Goal: Complete application form: Complete application form

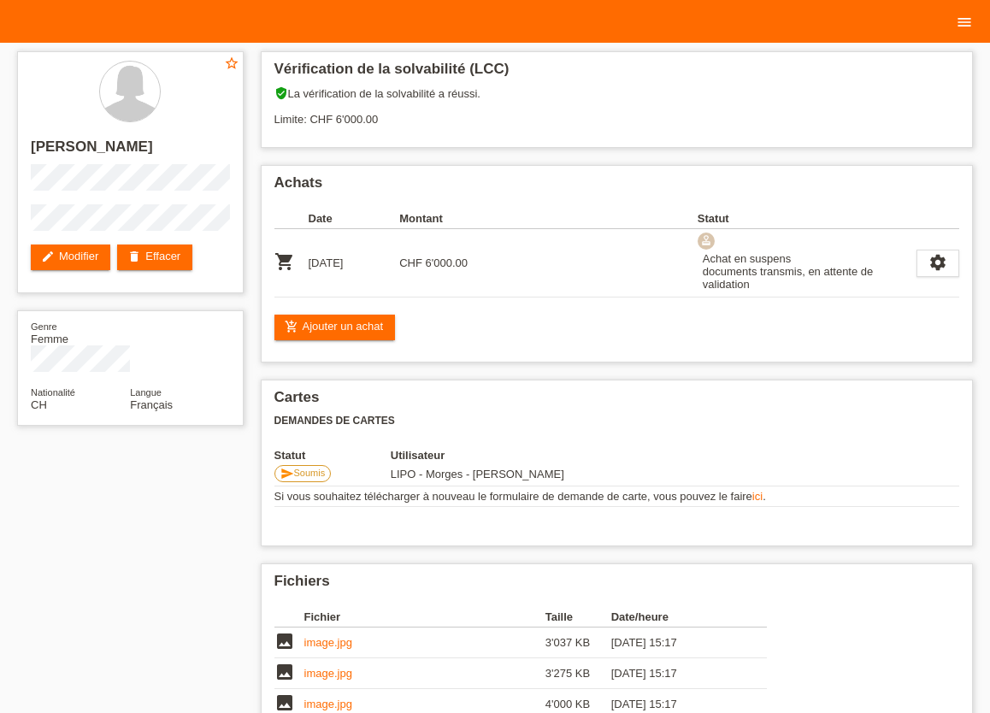
click at [965, 24] on icon "menu" at bounding box center [964, 22] width 17 height 17
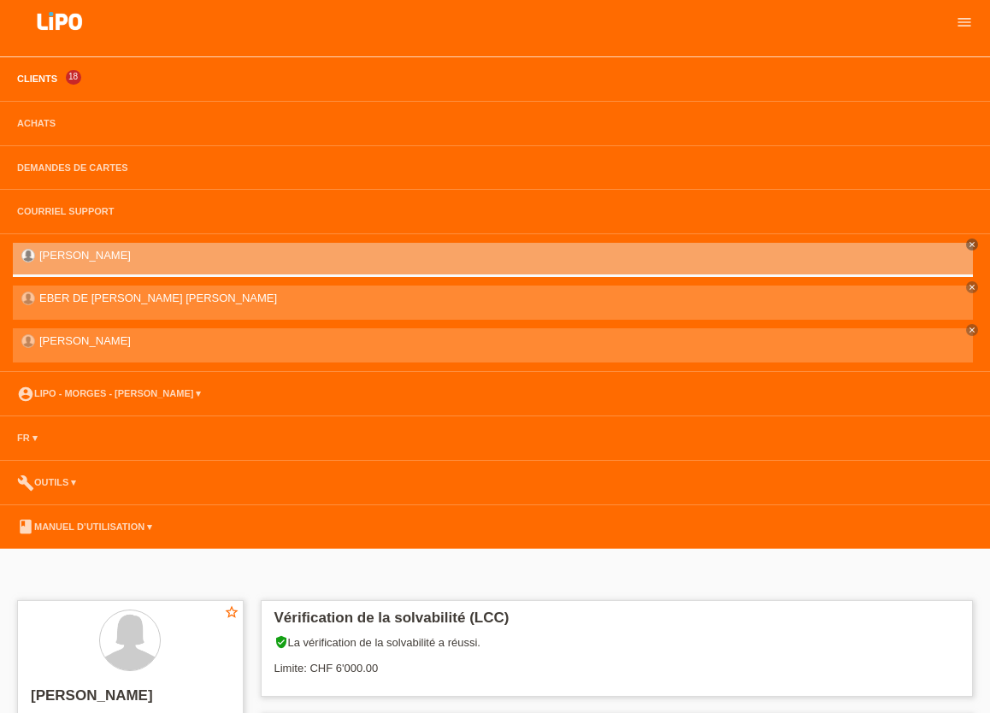
click at [29, 81] on link "Clients" at bounding box center [37, 79] width 57 height 10
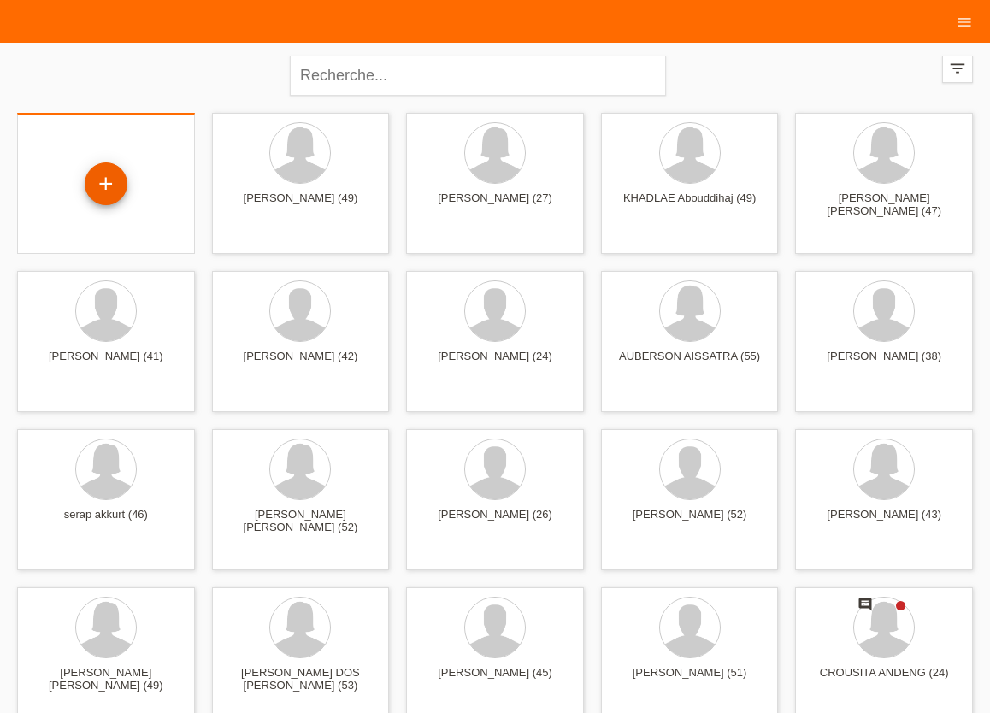
click at [97, 186] on div "+" at bounding box center [106, 183] width 43 height 43
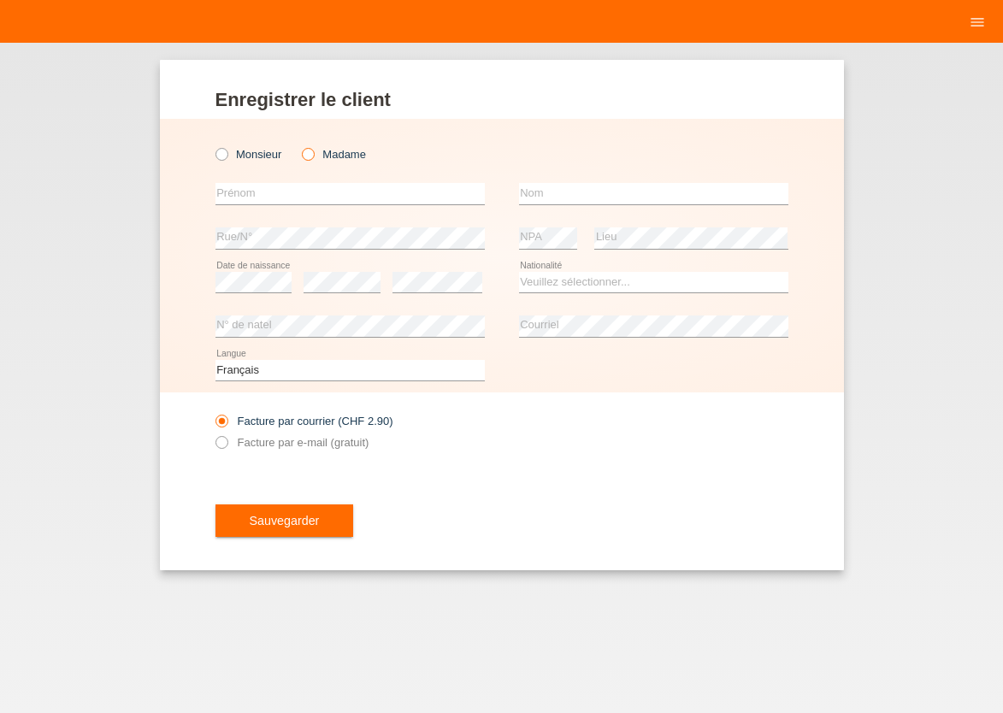
click at [299, 145] on icon at bounding box center [299, 145] width 0 height 0
click at [312, 157] on input "Madame" at bounding box center [307, 153] width 11 height 11
radio input "true"
click at [298, 200] on input "text" at bounding box center [349, 193] width 269 height 21
type input "R"
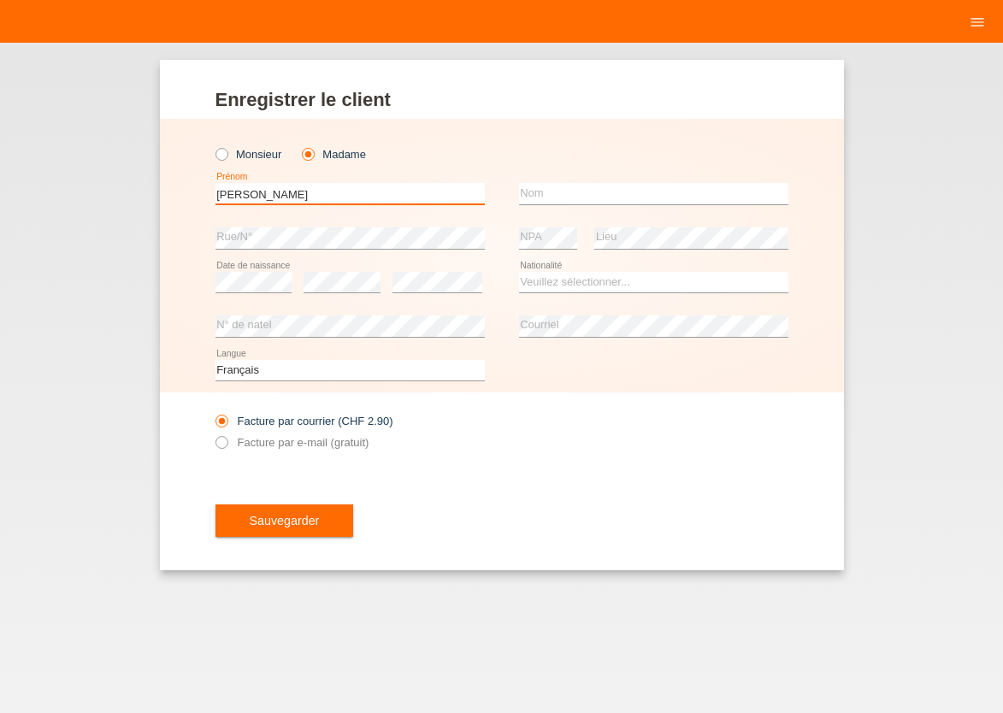
type input "MILENA"
type input "P"
type input "REPIKJ"
click at [519, 272] on select "Veuillez sélectionner... Suisse Allemagne Autriche Liechtenstein ------------ A…" at bounding box center [653, 282] width 269 height 21
select select "BG"
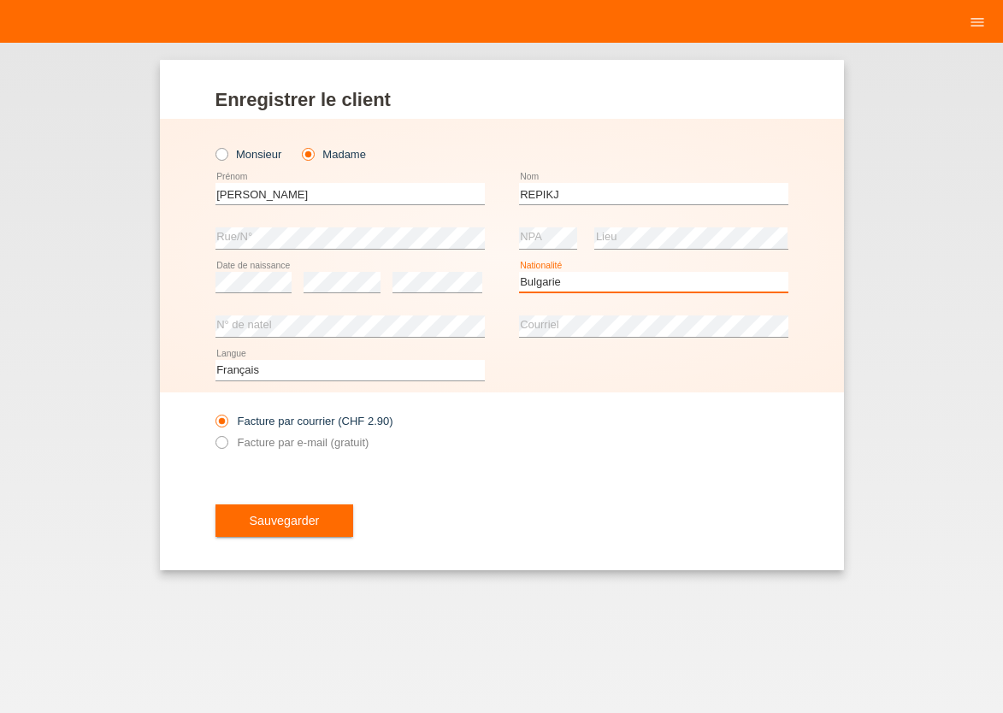
click at [0, 0] on option "Bulgarie" at bounding box center [0, 0] width 0 height 0
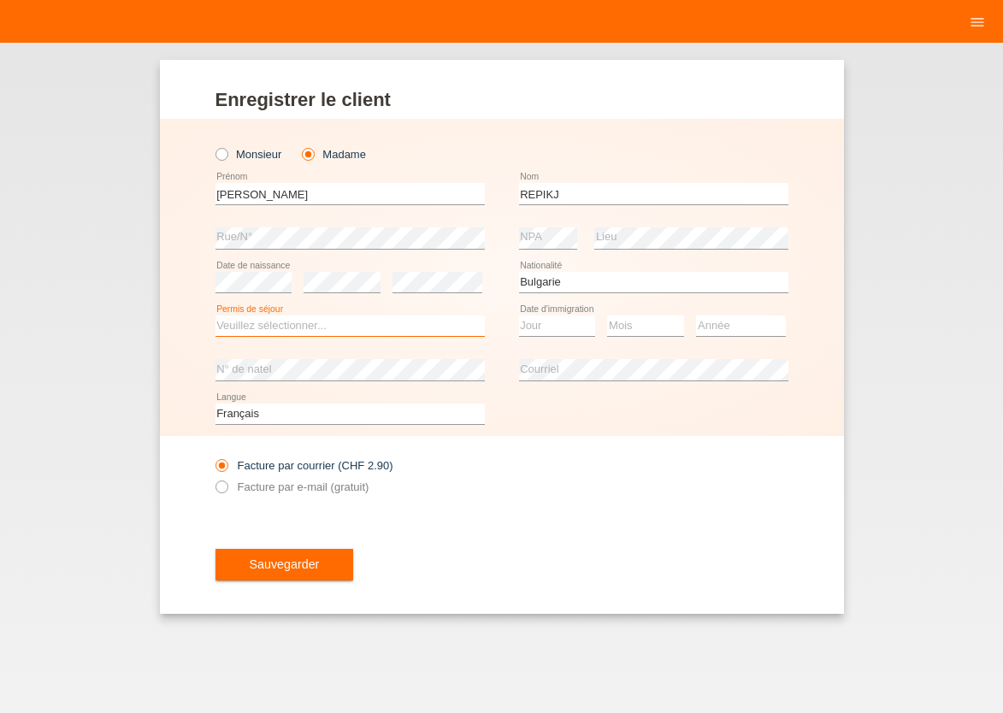
click at [215, 315] on select "Veuillez sélectionner... C B B - Statut de réfugié Autre" at bounding box center [349, 325] width 269 height 21
select select "B"
click at [0, 0] on option "B" at bounding box center [0, 0] width 0 height 0
click at [519, 315] on select "Jour 01 02 03 04 05 06 07 08 09 10 11" at bounding box center [557, 325] width 77 height 21
select select "26"
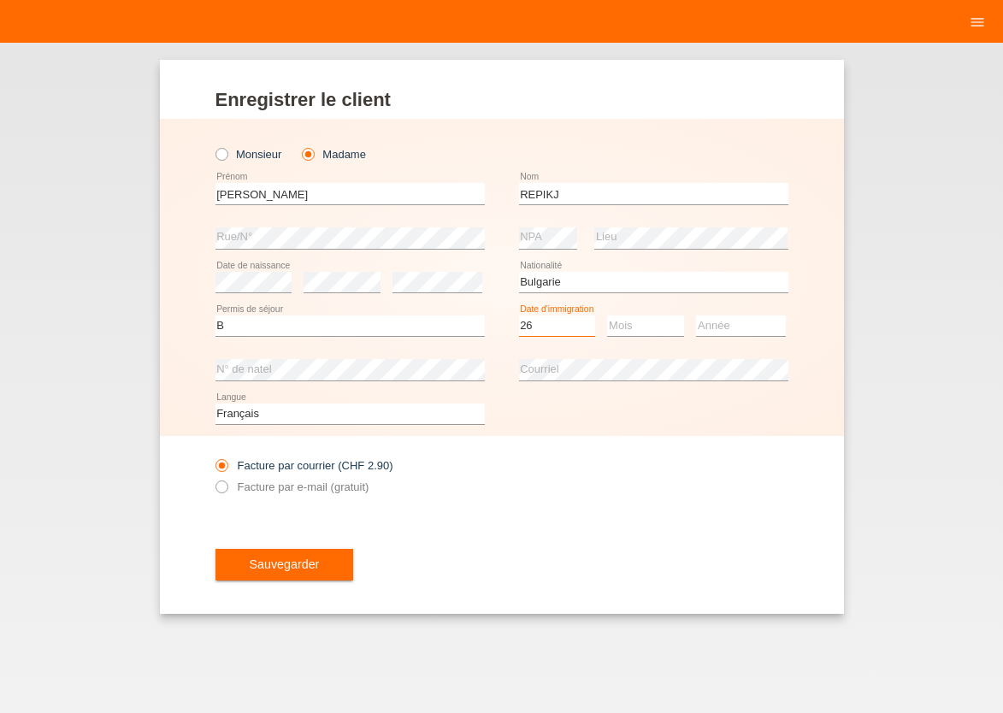
click at [0, 0] on option "26" at bounding box center [0, 0] width 0 height 0
select select "02"
select select "2020"
click at [212, 477] on icon at bounding box center [212, 477] width 0 height 0
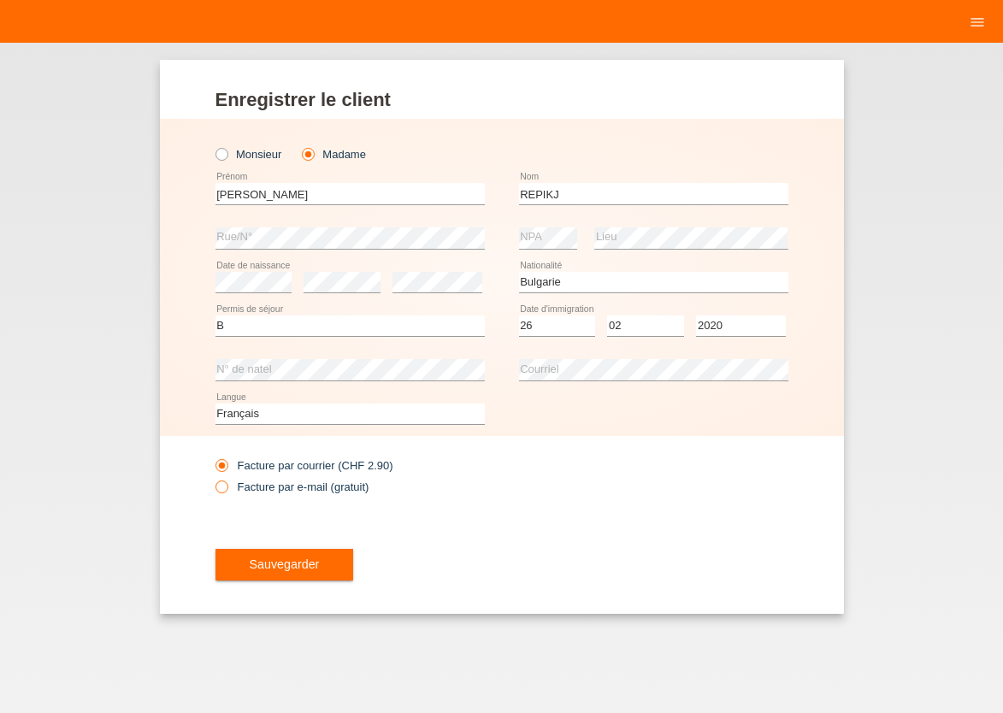
click at [221, 486] on input "Facture par e-mail (gratuit)" at bounding box center [220, 491] width 11 height 21
radio input "true"
click at [265, 567] on span "Sauvegarder" at bounding box center [285, 564] width 70 height 14
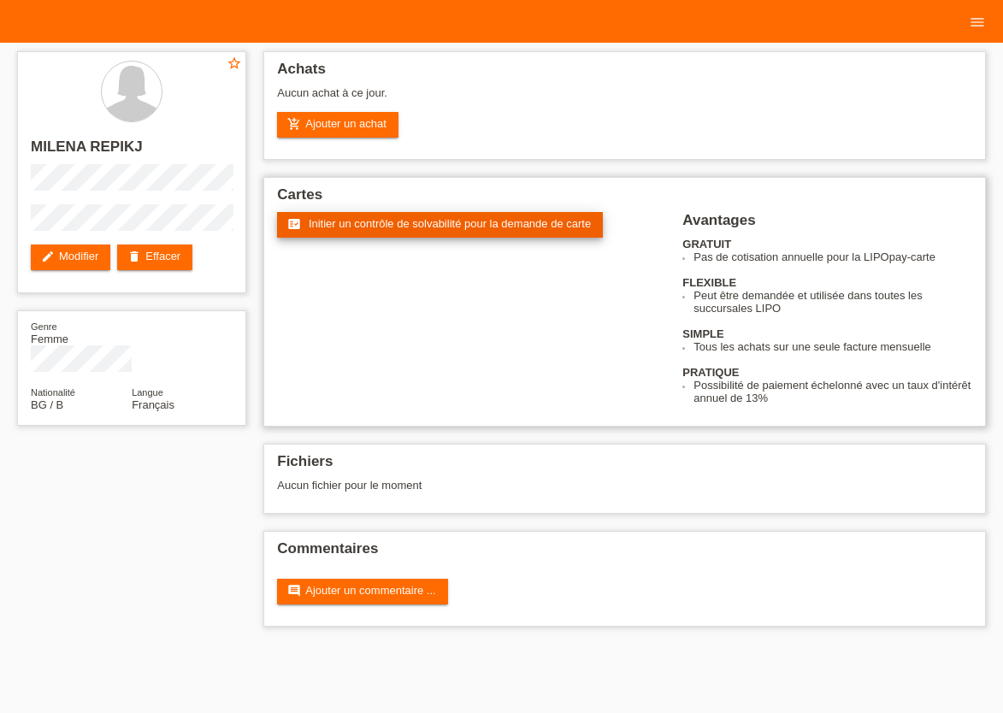
click at [543, 230] on span "Initier un contrôle de solvabilité pour la demande de carte" at bounding box center [450, 223] width 282 height 13
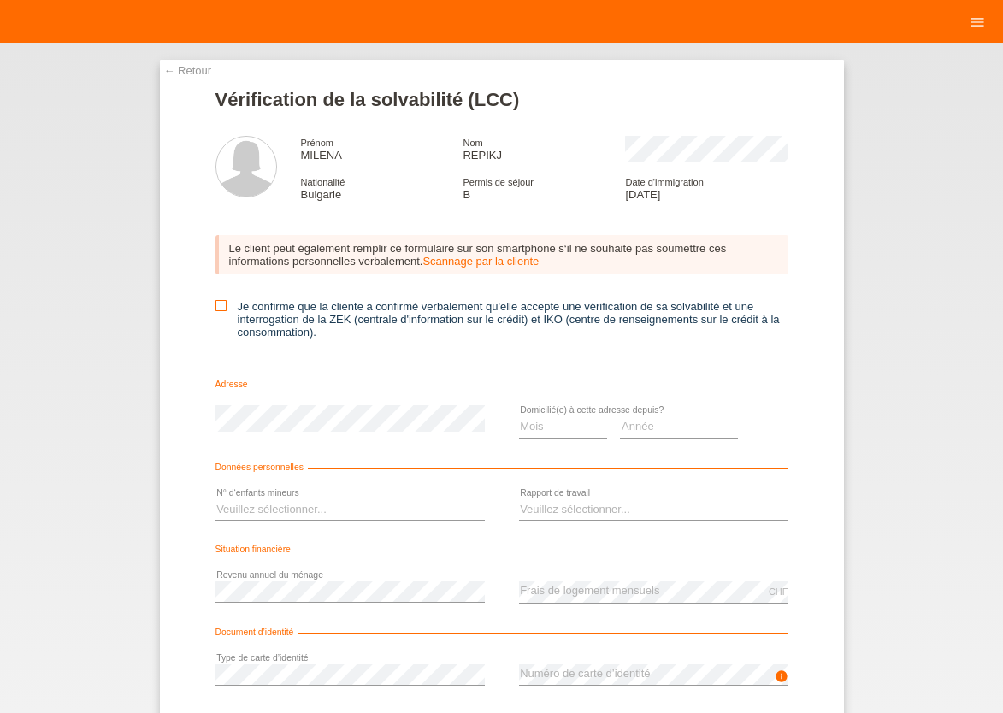
click at [219, 307] on icon at bounding box center [220, 305] width 11 height 11
click at [219, 307] on input "Je confirme que la cliente a confirmé verbalement qu'elle accepte une vérificat…" at bounding box center [220, 305] width 11 height 11
checkbox input "true"
click at [519, 416] on select "Mois 01 02 03 04 05 06 07 08 09 10" at bounding box center [563, 426] width 89 height 21
select select "04"
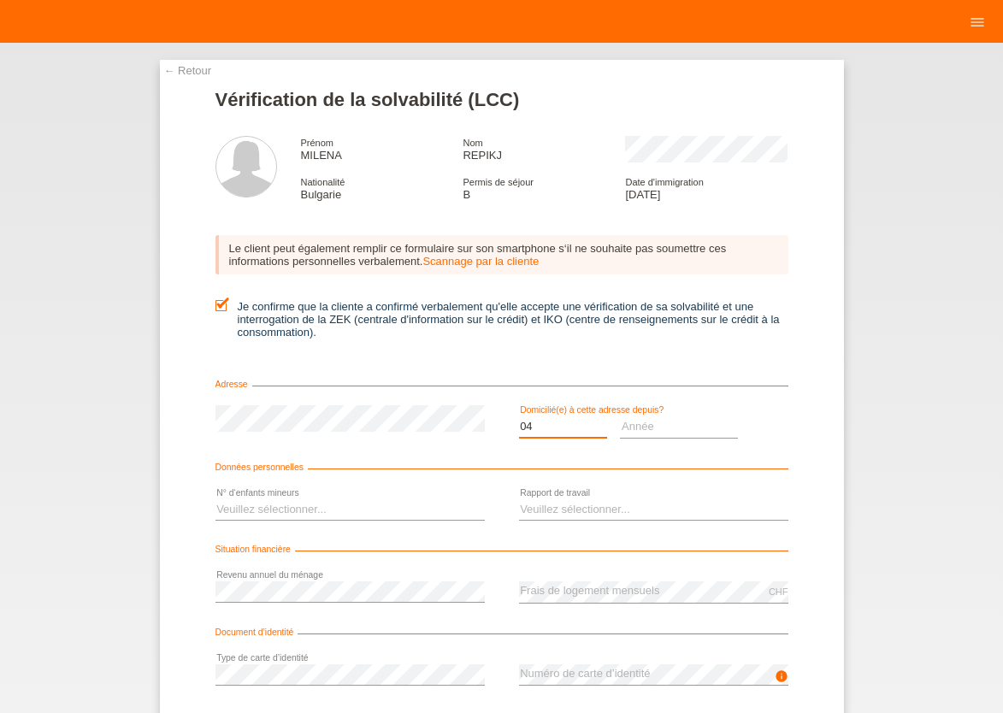
click at [0, 0] on option "04" at bounding box center [0, 0] width 0 height 0
click at [620, 416] on select "Année 2025 2024 2023 2022 2021 2020 2019 2018 2017 2016 2015 2014 2013 2012 201…" at bounding box center [679, 426] width 118 height 21
select select "2020"
click at [0, 0] on option "2020" at bounding box center [0, 0] width 0 height 0
click at [215, 499] on select "Veuillez sélectionner... 0 1 2 3 4 5 6 7 8 9" at bounding box center [349, 509] width 269 height 21
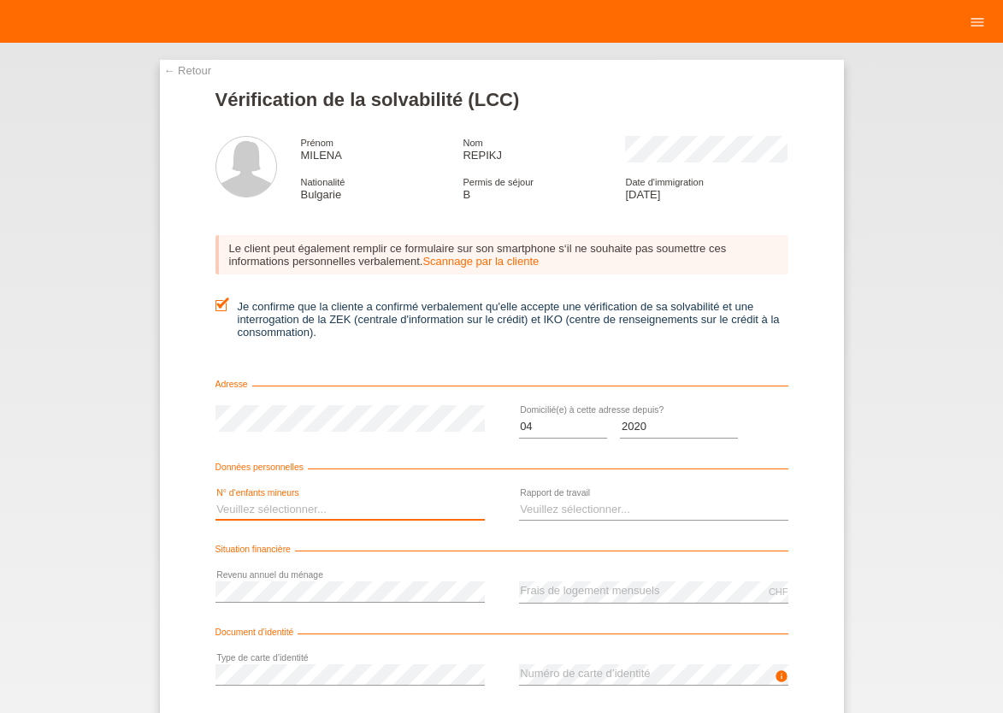
select select "1"
click at [0, 0] on option "1" at bounding box center [0, 0] width 0 height 0
click at [519, 499] on select "Veuillez sélectionner... A durée indéterminée A durée déterminée Apprenti/étudi…" at bounding box center [653, 509] width 269 height 21
select select "UNLIMITED"
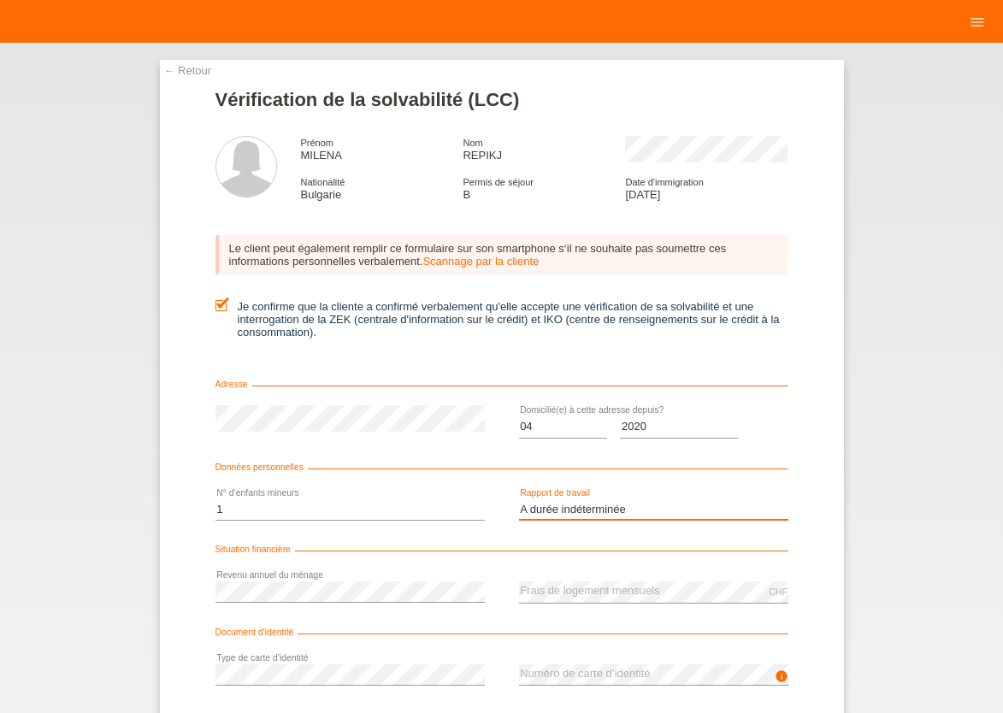
click at [0, 0] on option "A durée indéterminée" at bounding box center [0, 0] width 0 height 0
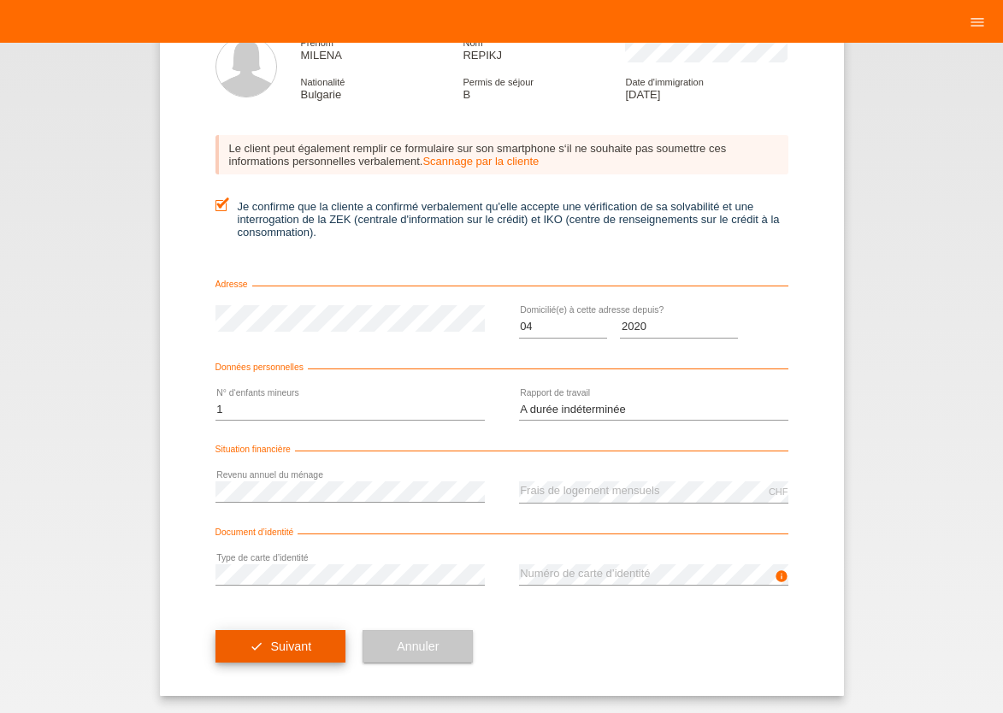
click at [270, 650] on span "Suivant" at bounding box center [290, 647] width 41 height 14
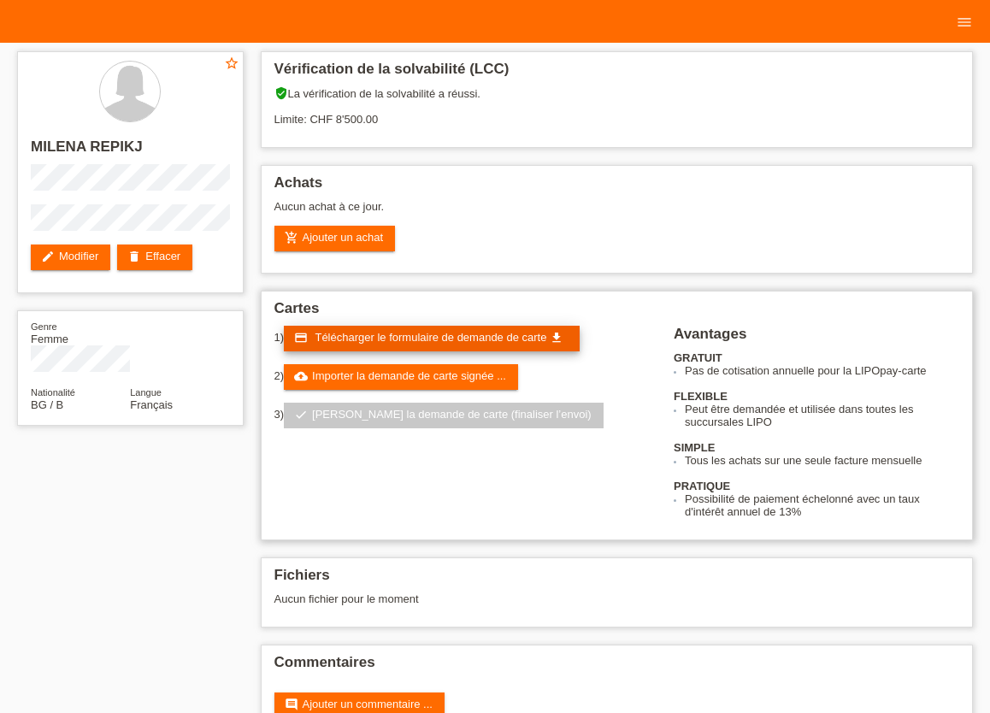
click at [422, 344] on span "Télécharger le formulaire de demande de carte" at bounding box center [431, 337] width 232 height 13
